Goal: Information Seeking & Learning: Learn about a topic

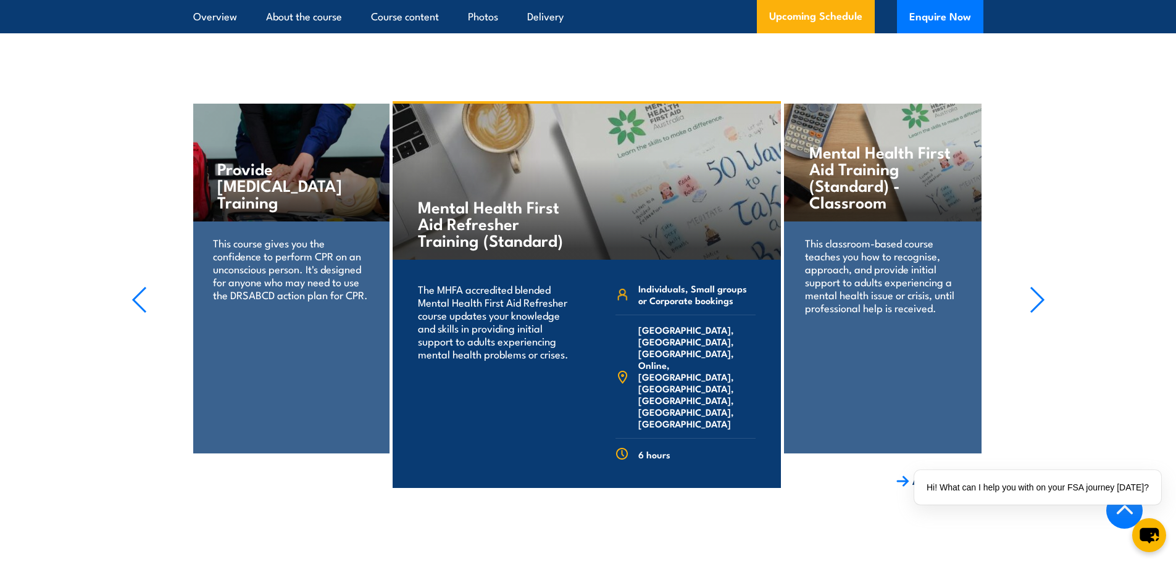
scroll to position [2962, 0]
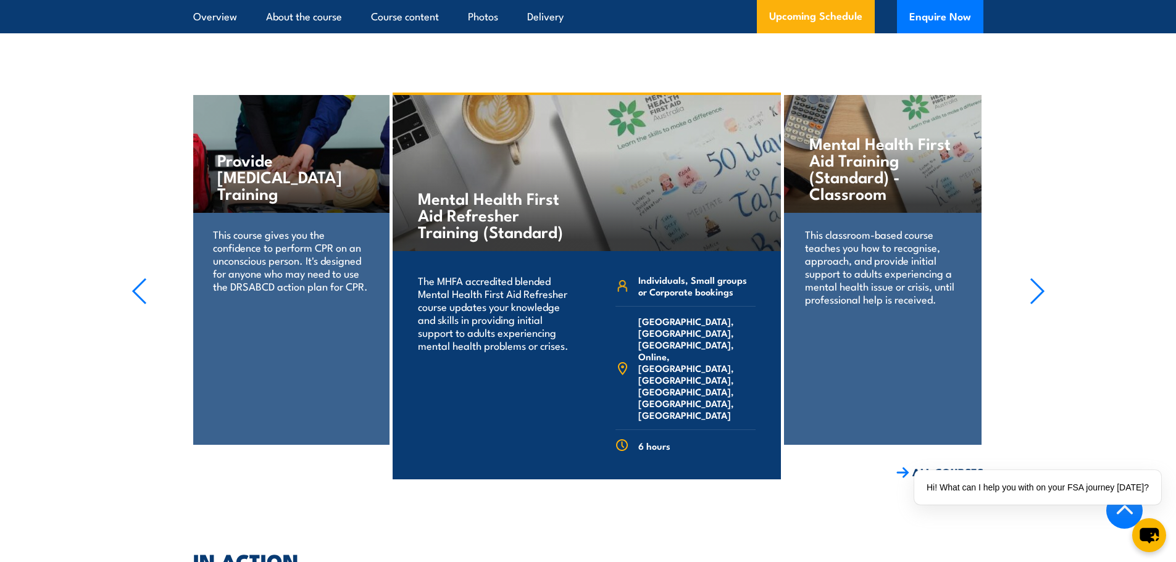
click at [719, 483] on link "COURSE DETAILS" at bounding box center [719, 499] width 122 height 32
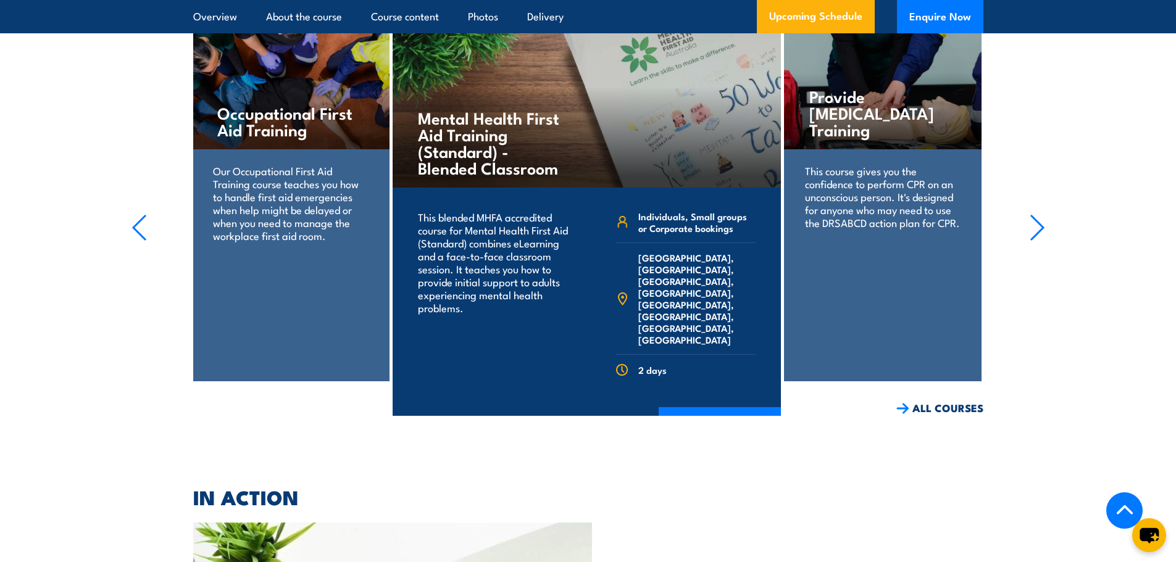
scroll to position [2715, 0]
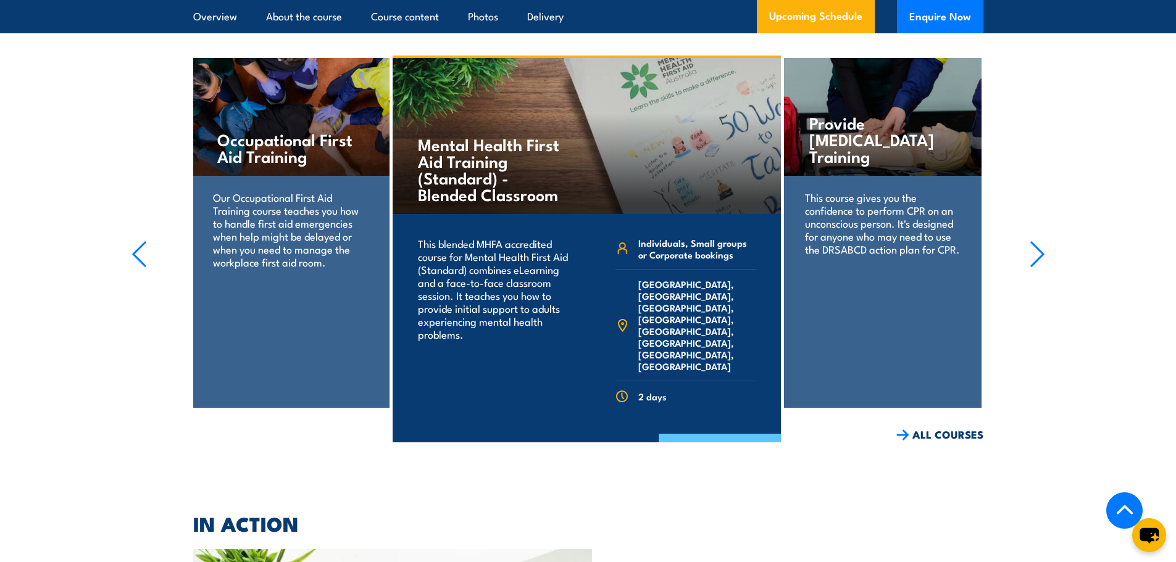
click at [691, 434] on link "COURSE DETAILS" at bounding box center [719, 450] width 122 height 32
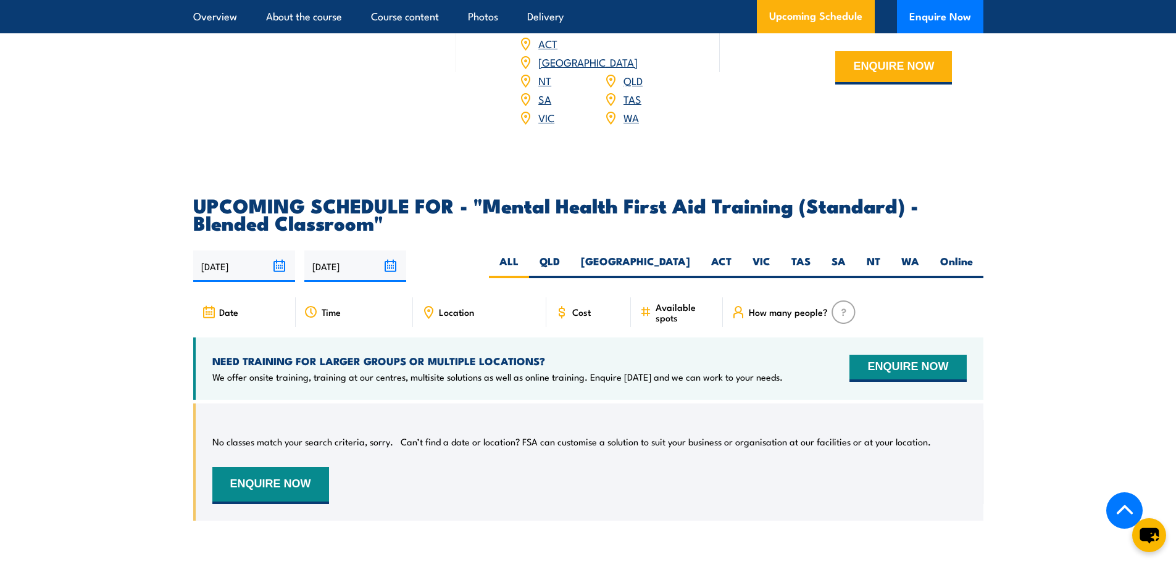
scroll to position [2222, 0]
